Goal: Transaction & Acquisition: Book appointment/travel/reservation

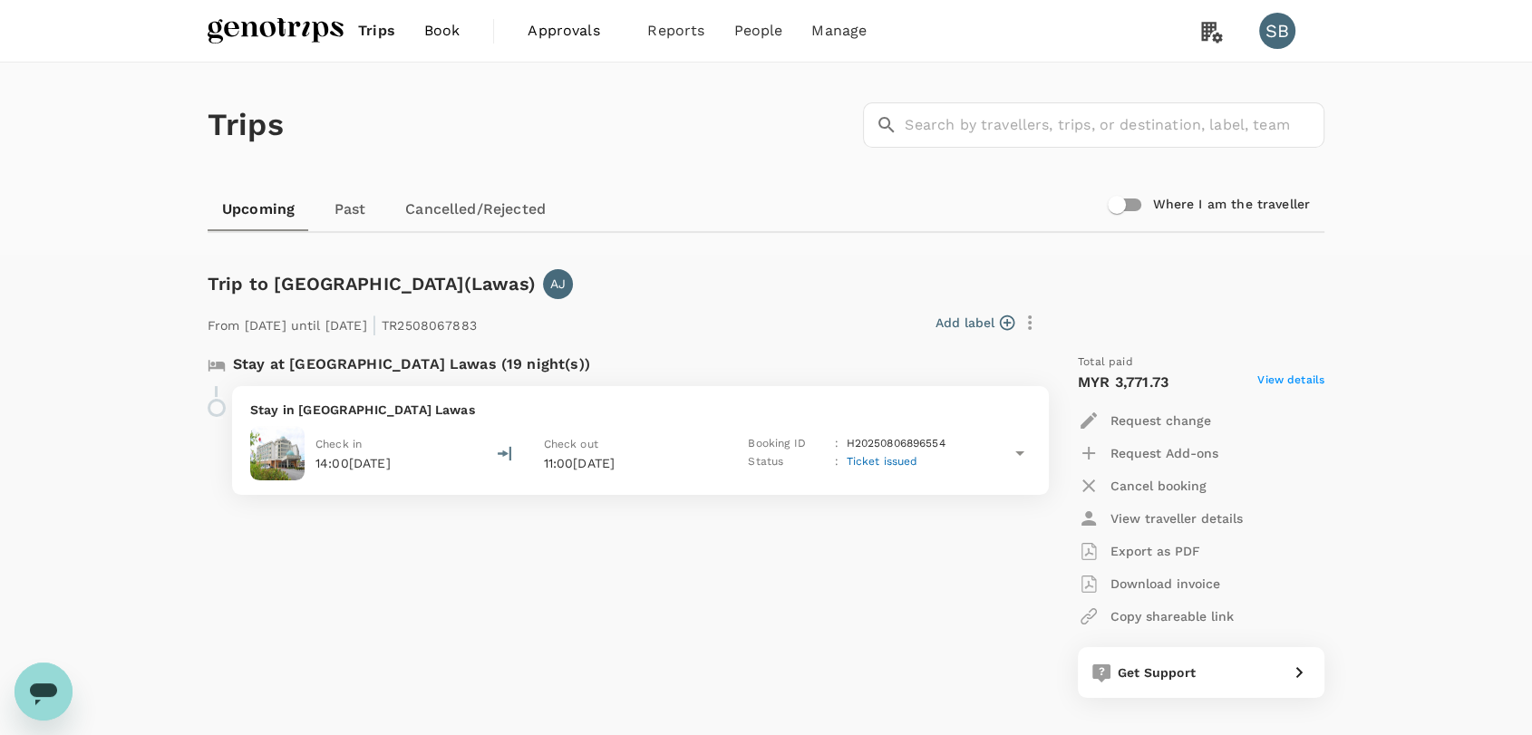
click at [285, 24] on img at bounding box center [276, 31] width 136 height 40
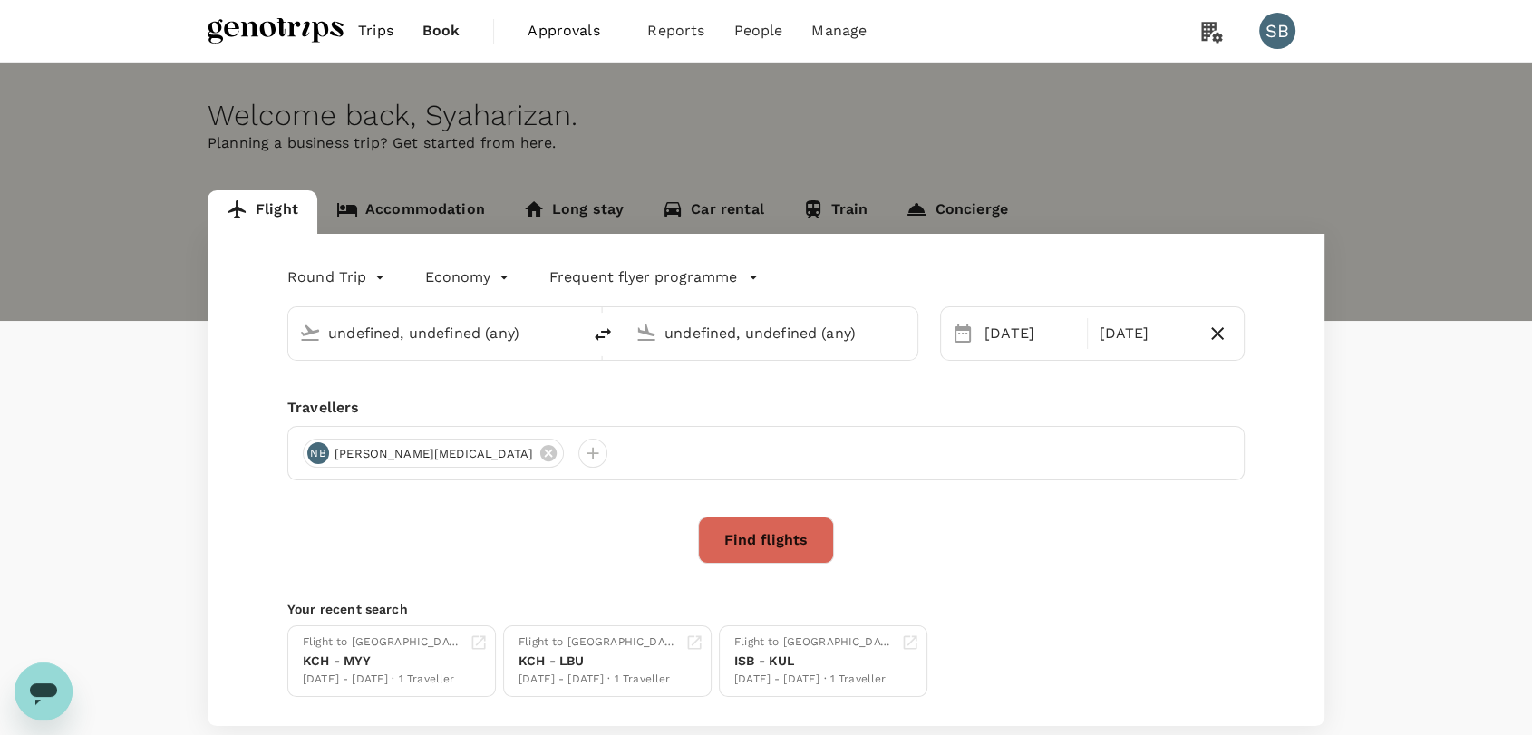
type input "Miri Intl (MYY)"
type input "Labuan (LBU)"
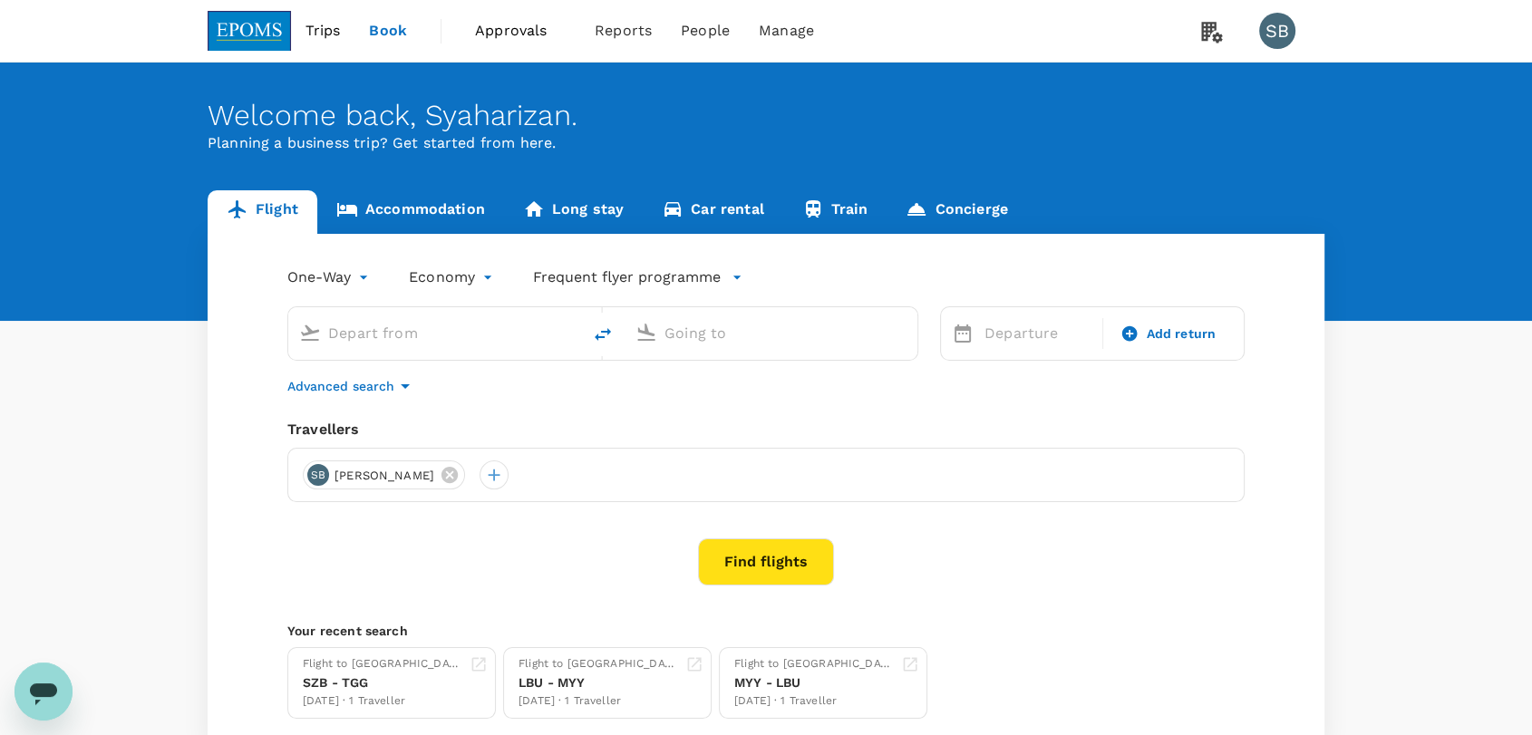
type input "Kuala Terengganu (TGG)"
type input "Sultan Abdul Aziz Shah (SZB)"
